Goal: Task Accomplishment & Management: Manage account settings

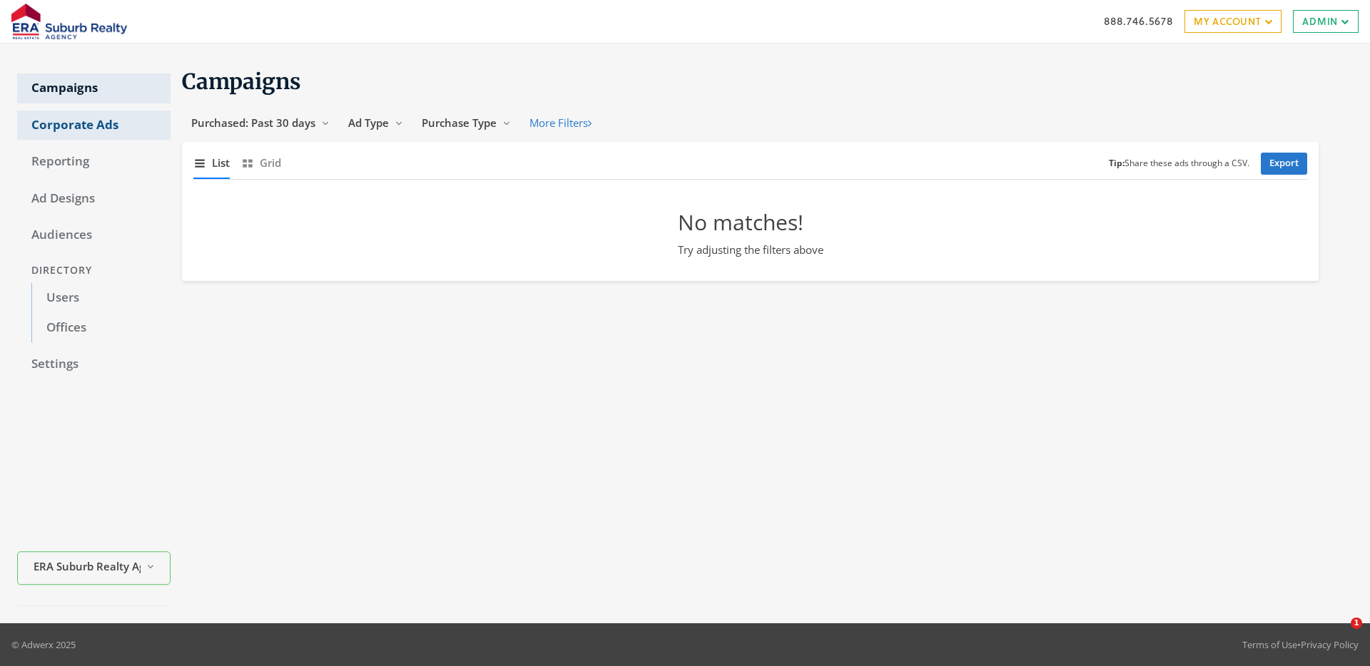
click at [82, 124] on link "Corporate Ads" at bounding box center [93, 126] width 153 height 30
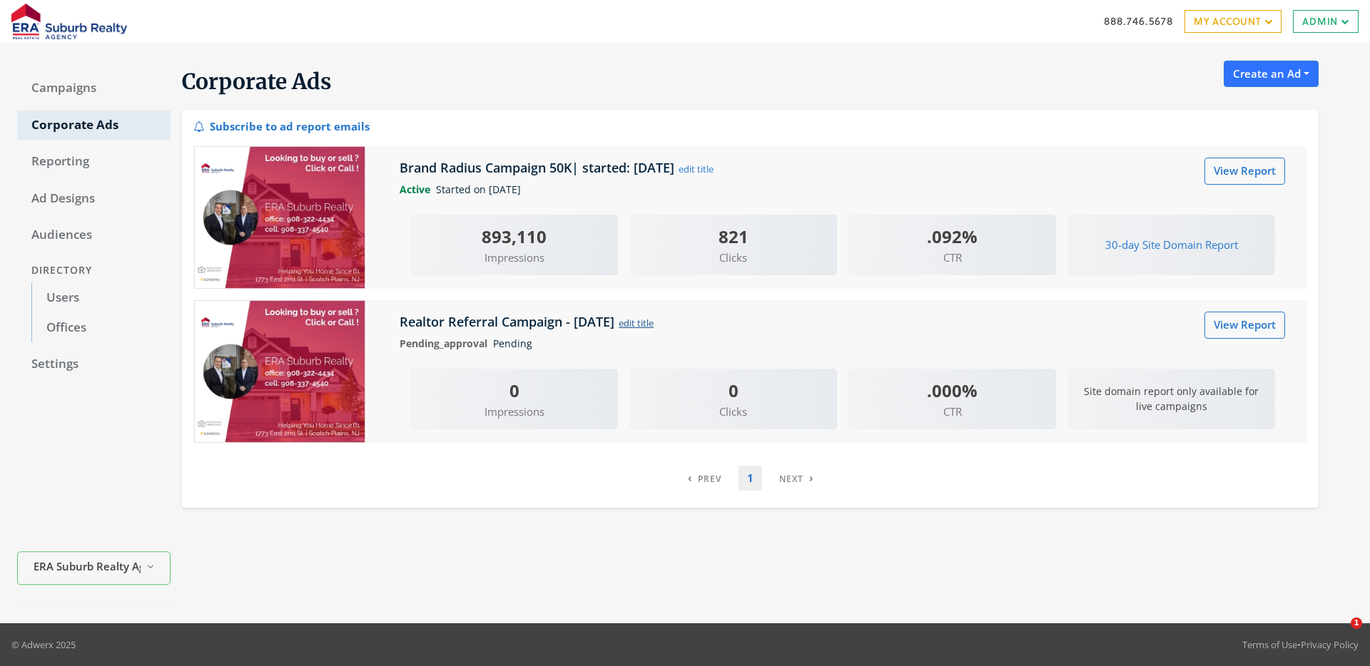
click at [646, 322] on button "edit title" at bounding box center [636, 323] width 36 height 16
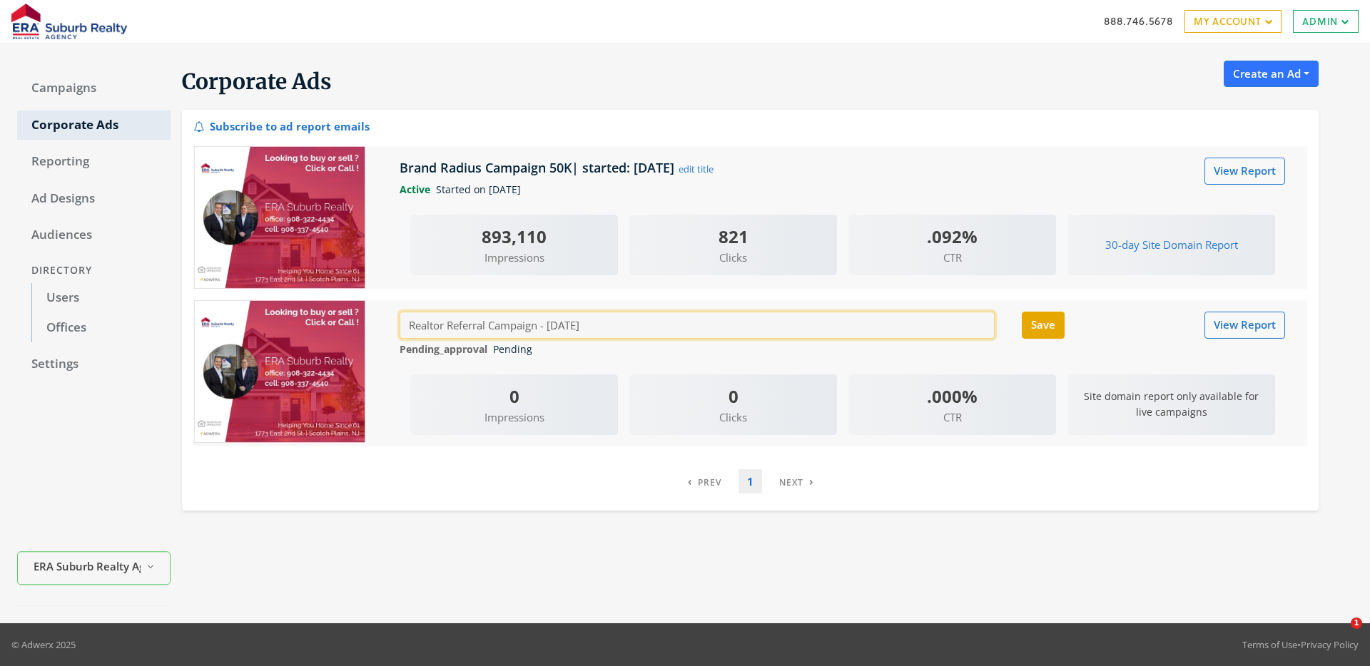
drag, startPoint x: 539, startPoint y: 329, endPoint x: 405, endPoint y: 323, distance: 133.6
click at [405, 323] on input "Realtor Referral Campaign - [DATE]" at bounding box center [697, 325] width 595 height 26
click at [455, 325] on input "Referral/ SPhere - [DATE]" at bounding box center [697, 325] width 595 height 26
click at [464, 326] on input "Referral/SPhere - [DATE]" at bounding box center [697, 325] width 595 height 26
click at [486, 328] on input "Referral/Sphere - [DATE]" at bounding box center [697, 325] width 595 height 26
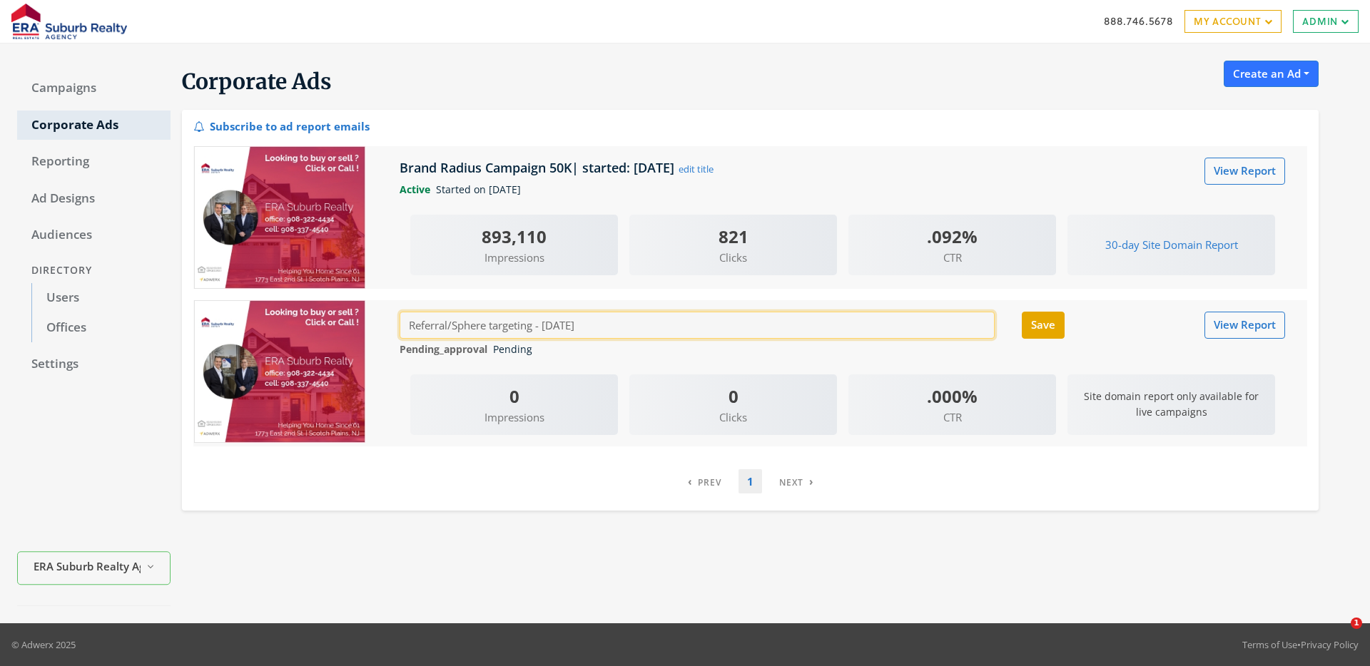
drag, startPoint x: 607, startPoint y: 325, endPoint x: 539, endPoint y: 325, distance: 68.5
click at [539, 325] on input "Referral/Sphere targeting - [DATE]" at bounding box center [697, 325] width 595 height 26
type input "Referral/Sphere targeting"
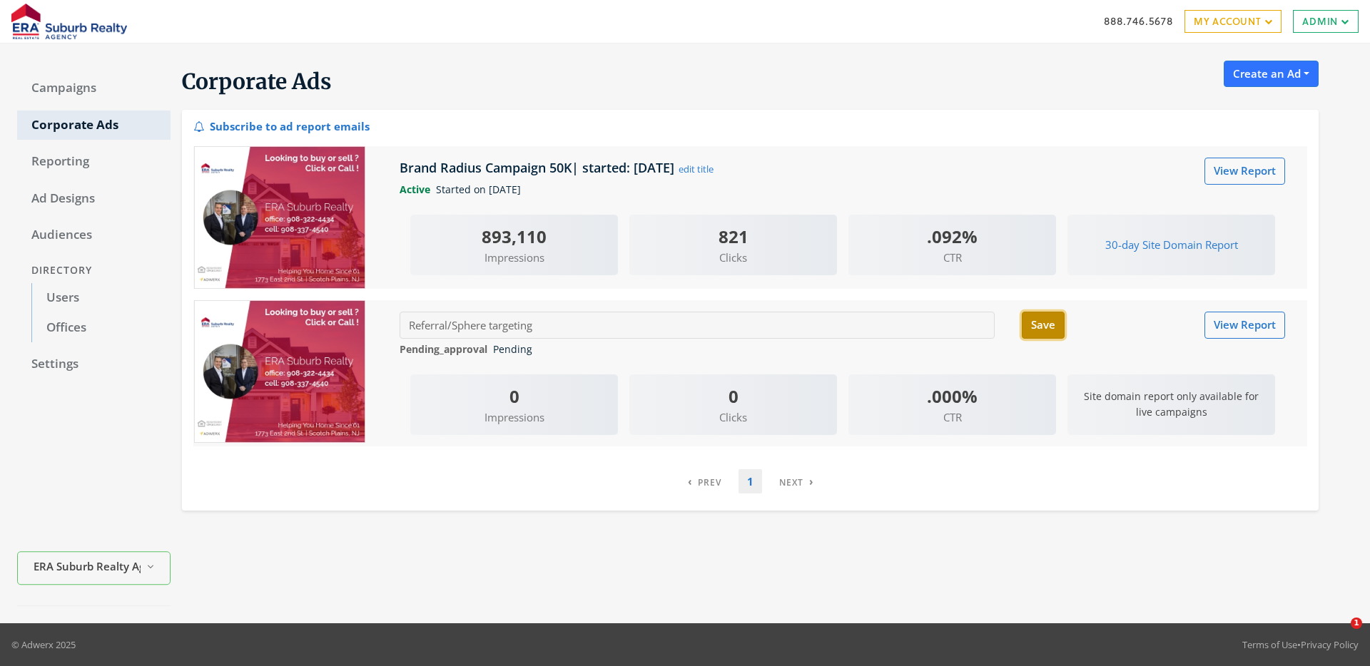
click at [1046, 326] on span "Save" at bounding box center [1043, 325] width 24 height 14
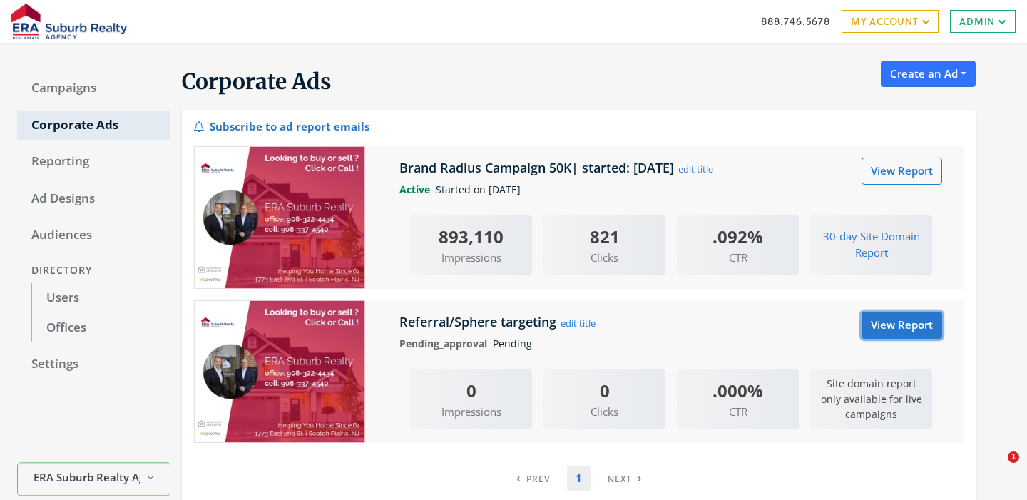
click at [900, 327] on link "View Report" at bounding box center [902, 325] width 81 height 26
